Goal: Transaction & Acquisition: Subscribe to service/newsletter

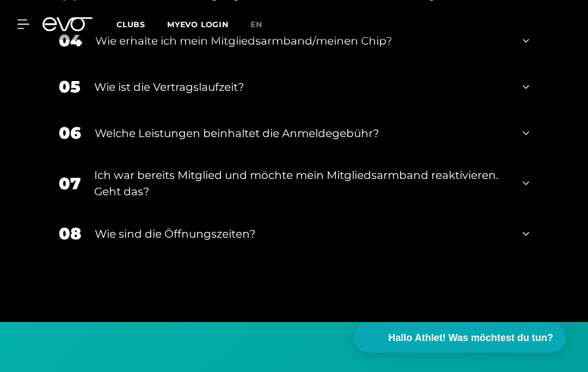
scroll to position [1794, 0]
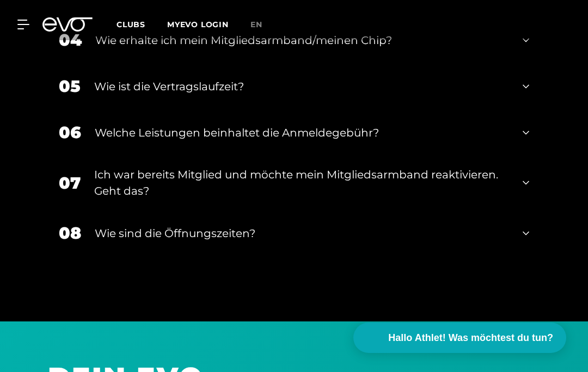
click at [519, 109] on div "05 Wie ist die Vertragslaufzeit?" at bounding box center [294, 86] width 492 height 46
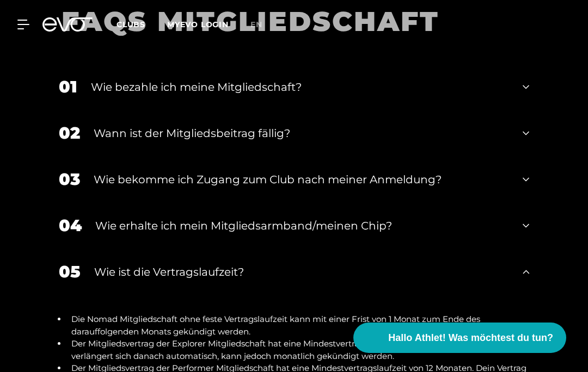
scroll to position [1636, 0]
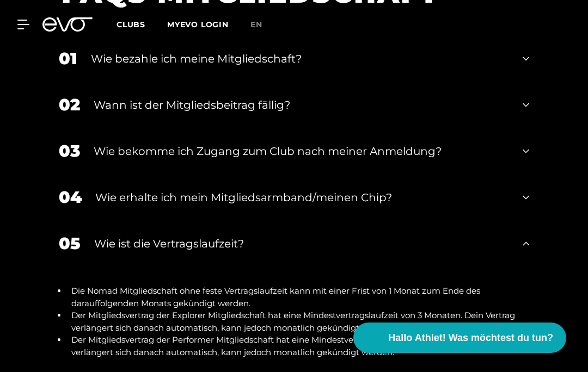
click at [522, 82] on div "01 Wie bezahle ich meine Mitgliedschaft?" at bounding box center [294, 58] width 492 height 46
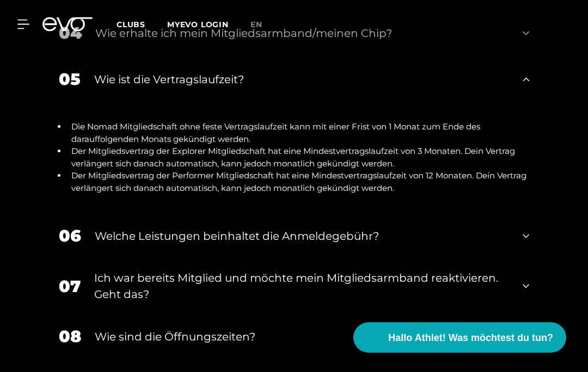
scroll to position [1867, 0]
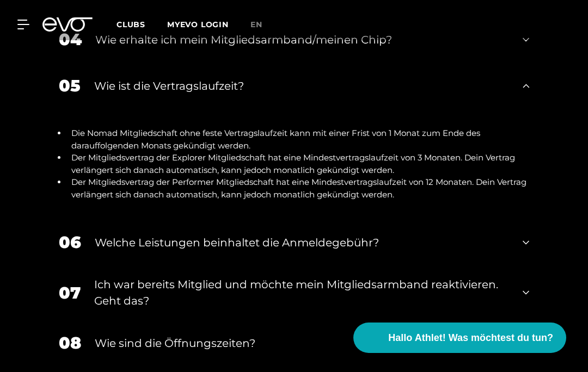
click at [20, 25] on icon at bounding box center [22, 24] width 11 height 9
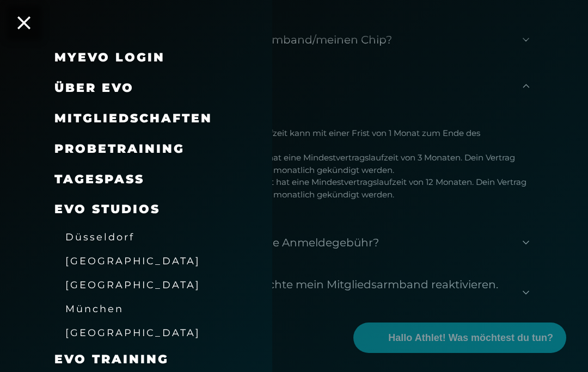
scroll to position [11, 0]
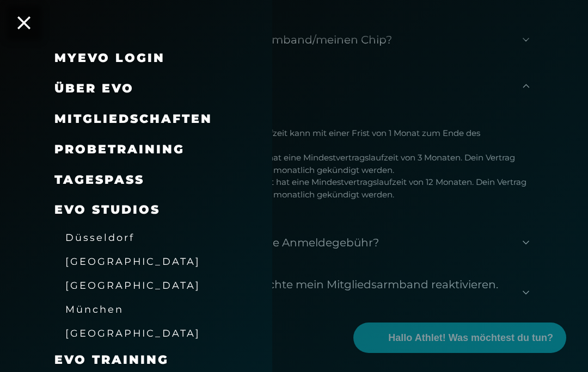
click at [105, 120] on span "Mitgliedschaften" at bounding box center [133, 119] width 158 height 15
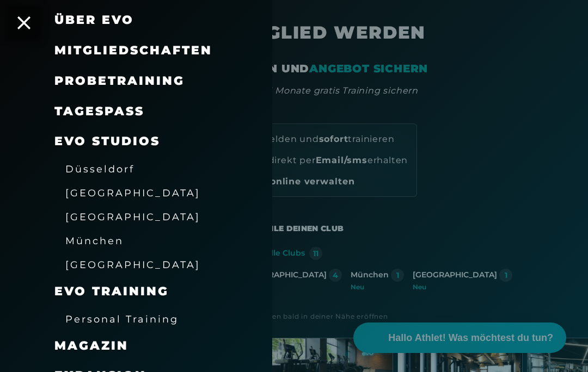
scroll to position [34, 0]
click at [21, 19] on icon at bounding box center [23, 22] width 13 height 13
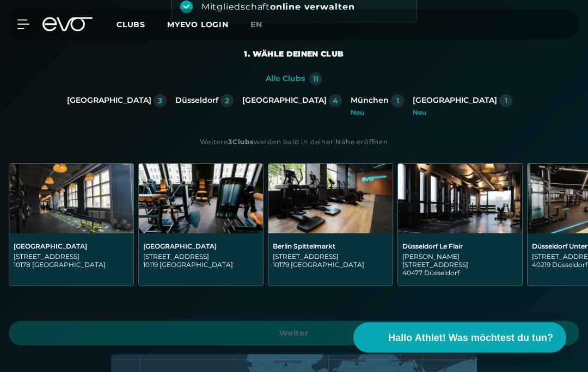
scroll to position [204, 0]
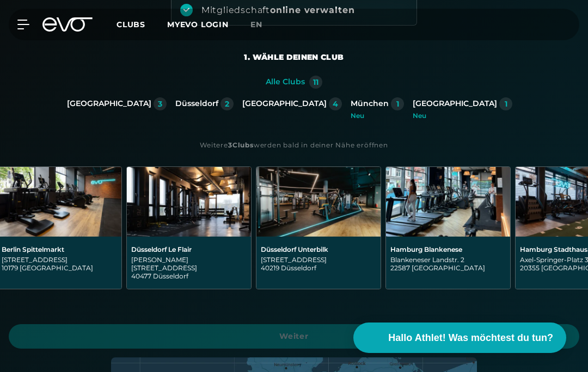
click at [275, 109] on div "Hamburg 4" at bounding box center [292, 103] width 100 height 13
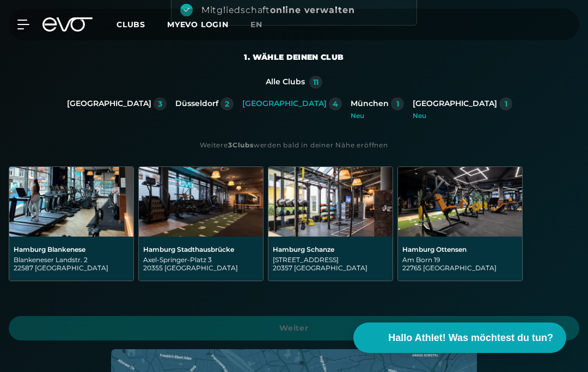
scroll to position [0, 278]
click at [274, 109] on div "Hamburg 4" at bounding box center [292, 103] width 100 height 13
click at [398, 220] on img at bounding box center [460, 202] width 124 height 70
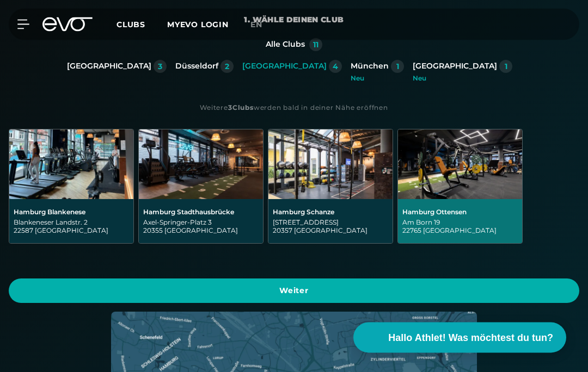
scroll to position [244, 0]
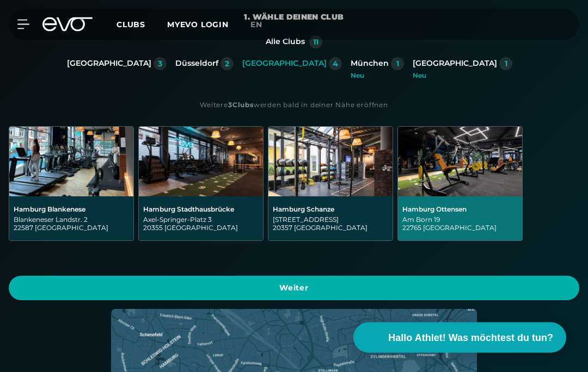
click at [287, 287] on span "Weiter" at bounding box center [294, 288] width 544 height 11
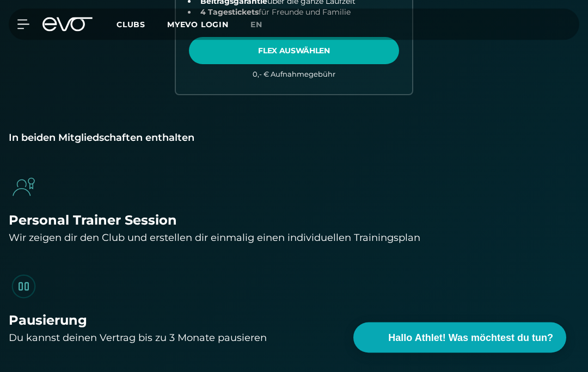
scroll to position [940, 0]
click at [42, 139] on div "In beiden Mitgliedschaften enthalten" at bounding box center [294, 137] width 571 height 15
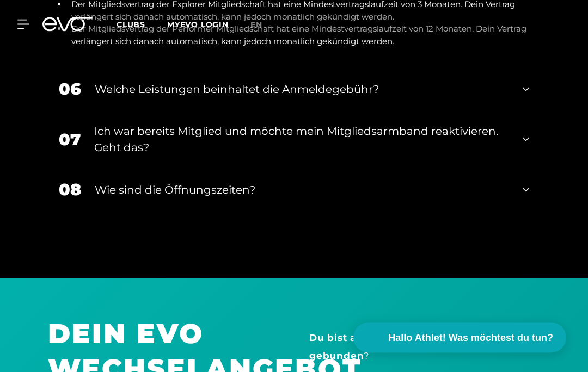
scroll to position [2479, 0]
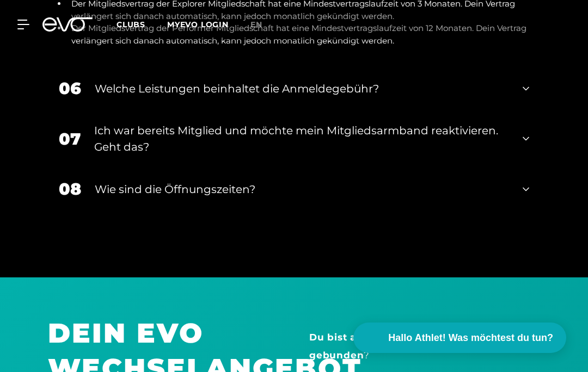
click at [527, 95] on icon at bounding box center [526, 88] width 7 height 13
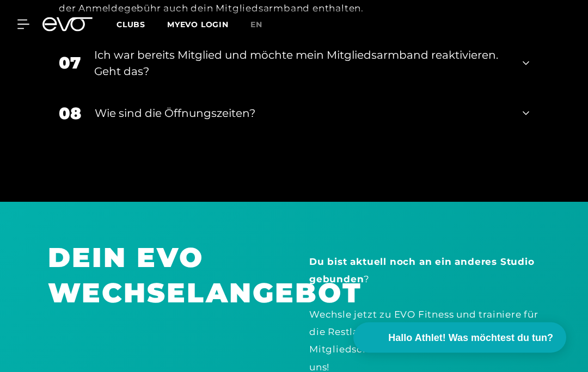
scroll to position [2680, 0]
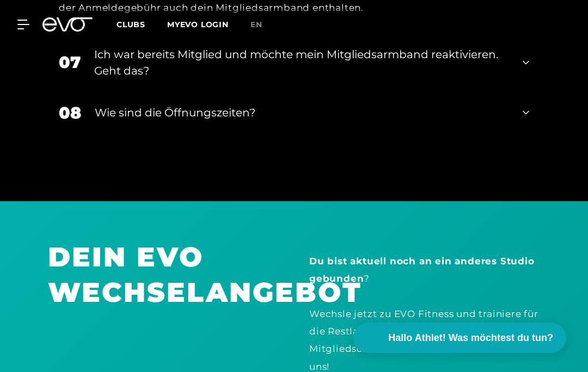
click at [525, 69] on icon at bounding box center [526, 62] width 7 height 13
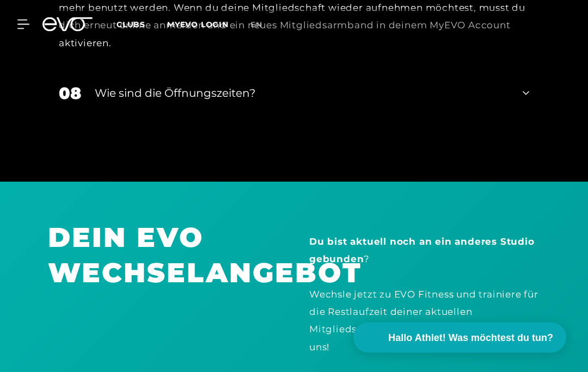
scroll to position [2807, 0]
click at [524, 100] on icon at bounding box center [526, 93] width 7 height 13
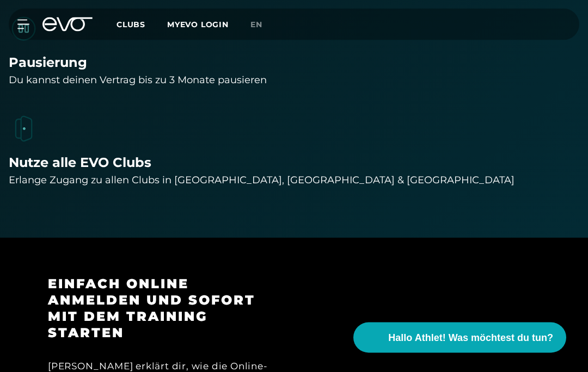
scroll to position [1198, 0]
click at [41, 72] on div "Du kannst deinen Vertrag bis zu 3 Monate pausieren" at bounding box center [294, 79] width 571 height 15
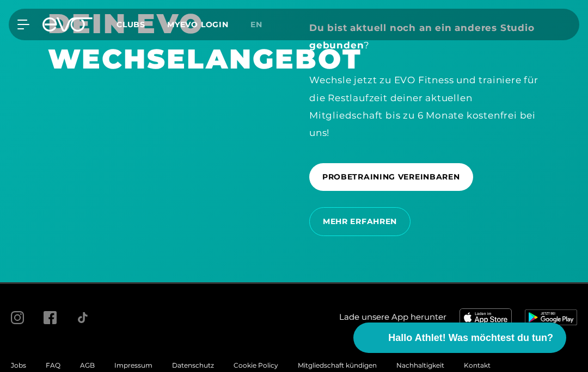
scroll to position [3093, 0]
